Goal: Find specific page/section: Find specific page/section

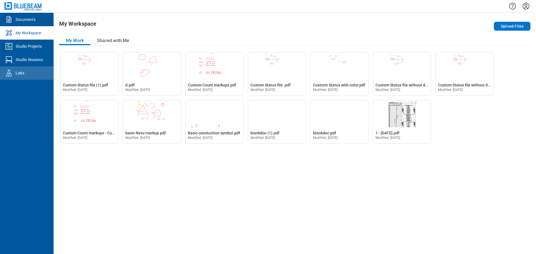
click at [21, 77] on link "Labs" at bounding box center [27, 72] width 54 height 13
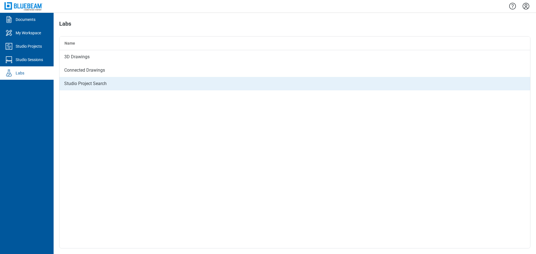
click at [96, 84] on div "Studio Project Search" at bounding box center [294, 83] width 471 height 13
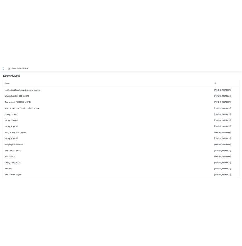
scroll to position [119, 0]
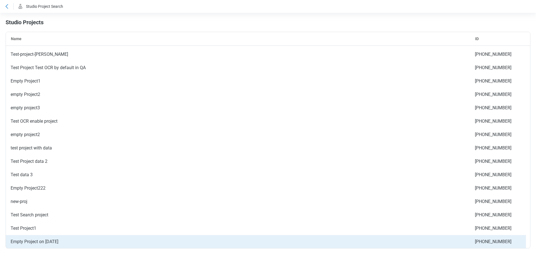
click at [51, 243] on div "Empty Project on [DATE]" at bounding box center [238, 241] width 464 height 13
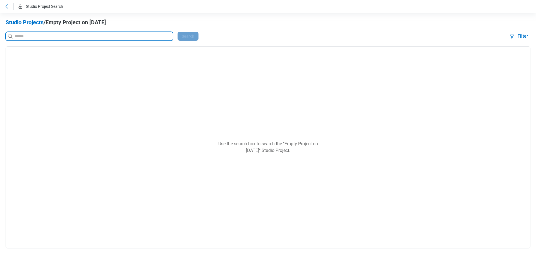
click at [24, 36] on input at bounding box center [93, 36] width 159 height 6
type input "*"
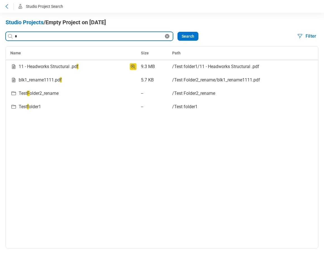
click at [30, 34] on input "*" at bounding box center [89, 36] width 150 height 6
type input "********"
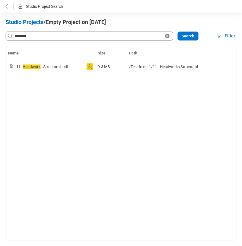
click at [8, 5] on icon at bounding box center [6, 6] width 7 height 7
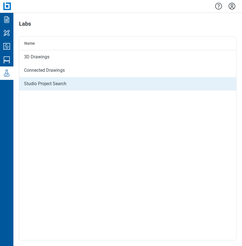
click at [46, 84] on div "Studio Project Search" at bounding box center [127, 83] width 217 height 13
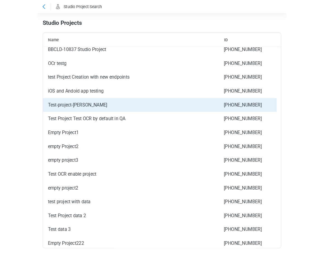
scroll to position [43, 0]
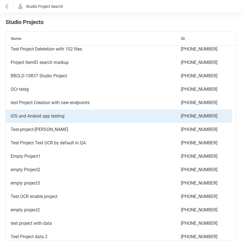
click at [42, 116] on div "iOS and Andoid app testing" at bounding box center [91, 115] width 170 height 13
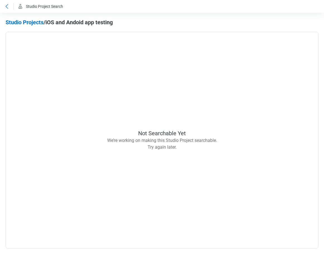
click at [8, 8] on icon at bounding box center [7, 6] width 3 height 4
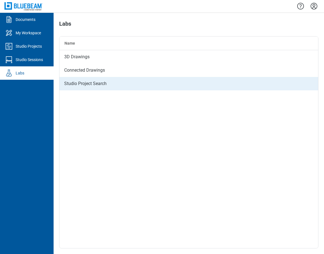
click at [90, 87] on div "Studio Project Search" at bounding box center [188, 83] width 259 height 13
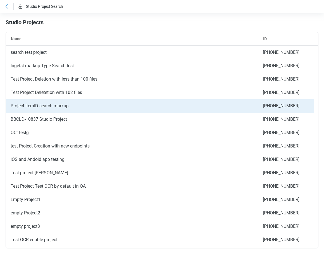
click at [30, 106] on div "Project ItemID search markup" at bounding box center [132, 105] width 252 height 13
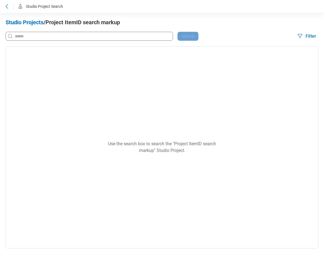
click at [7, 7] on icon at bounding box center [6, 6] width 7 height 7
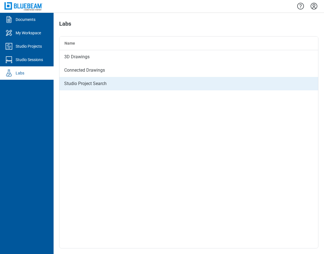
click at [81, 86] on div "Studio Project Search" at bounding box center [188, 83] width 259 height 13
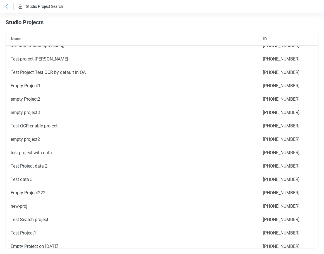
scroll to position [119, 0]
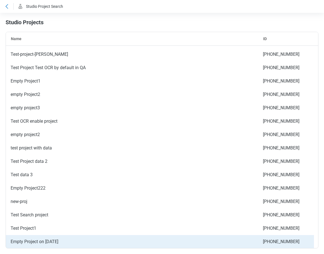
click at [55, 243] on div "Empty Project on [DATE]" at bounding box center [132, 241] width 252 height 13
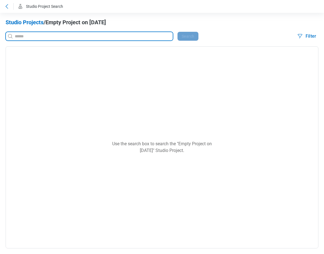
click at [49, 36] on input at bounding box center [93, 36] width 159 height 6
type input "**********"
